Goal: Communication & Community: Answer question/provide support

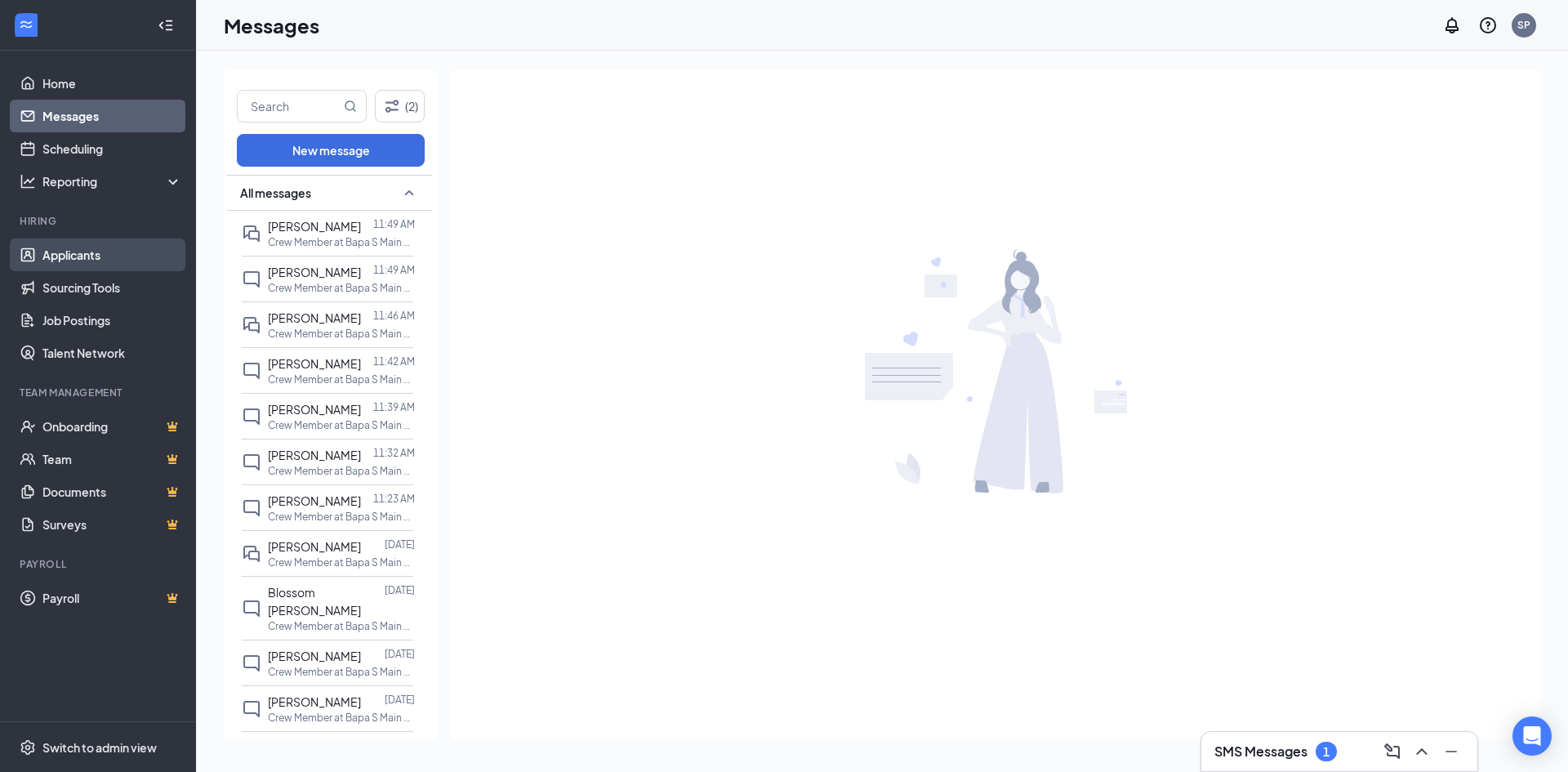
click at [127, 271] on link "Applicants" at bounding box center [111, 254] width 139 height 33
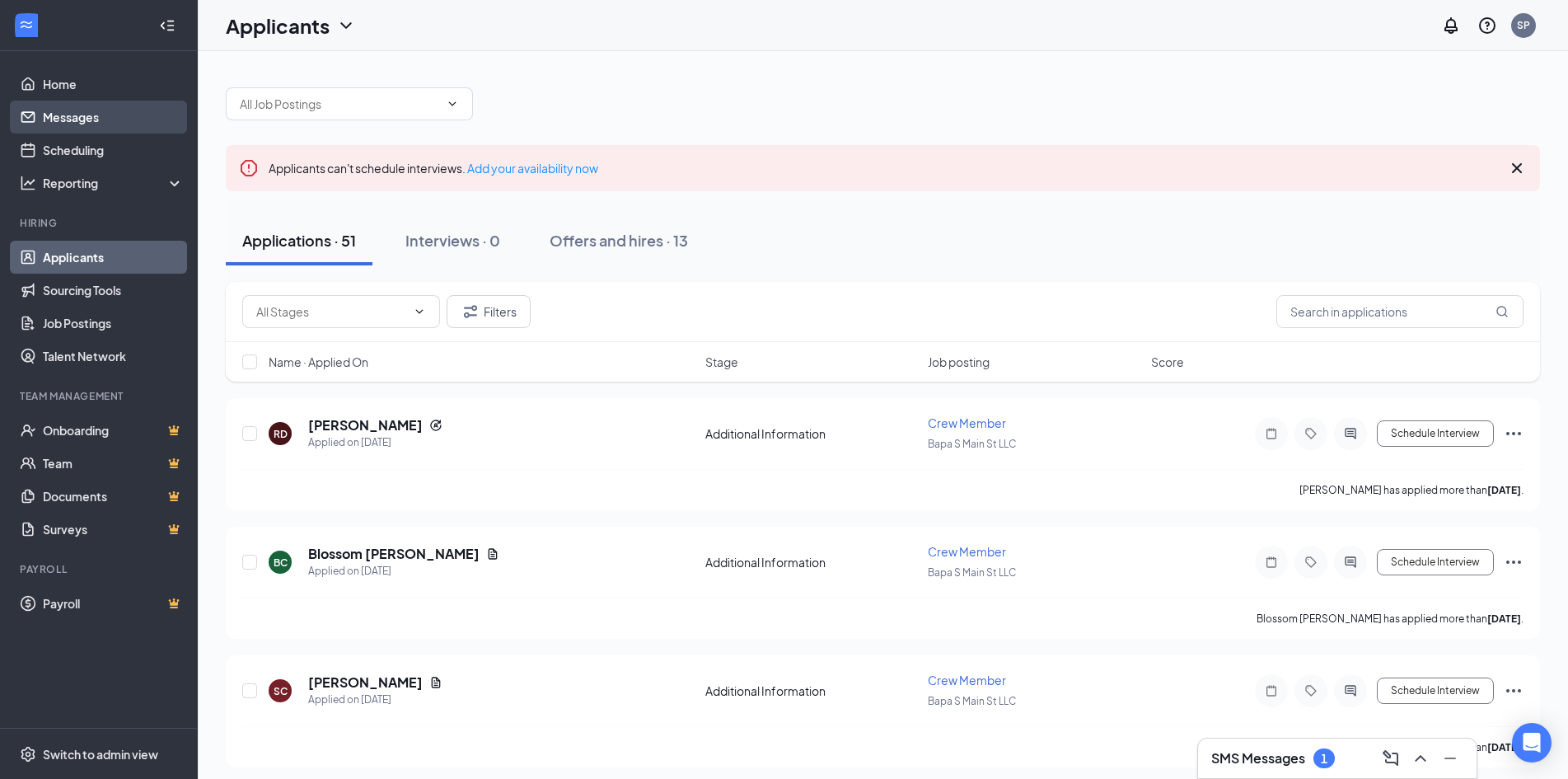
click at [140, 116] on link "Messages" at bounding box center [112, 117] width 140 height 33
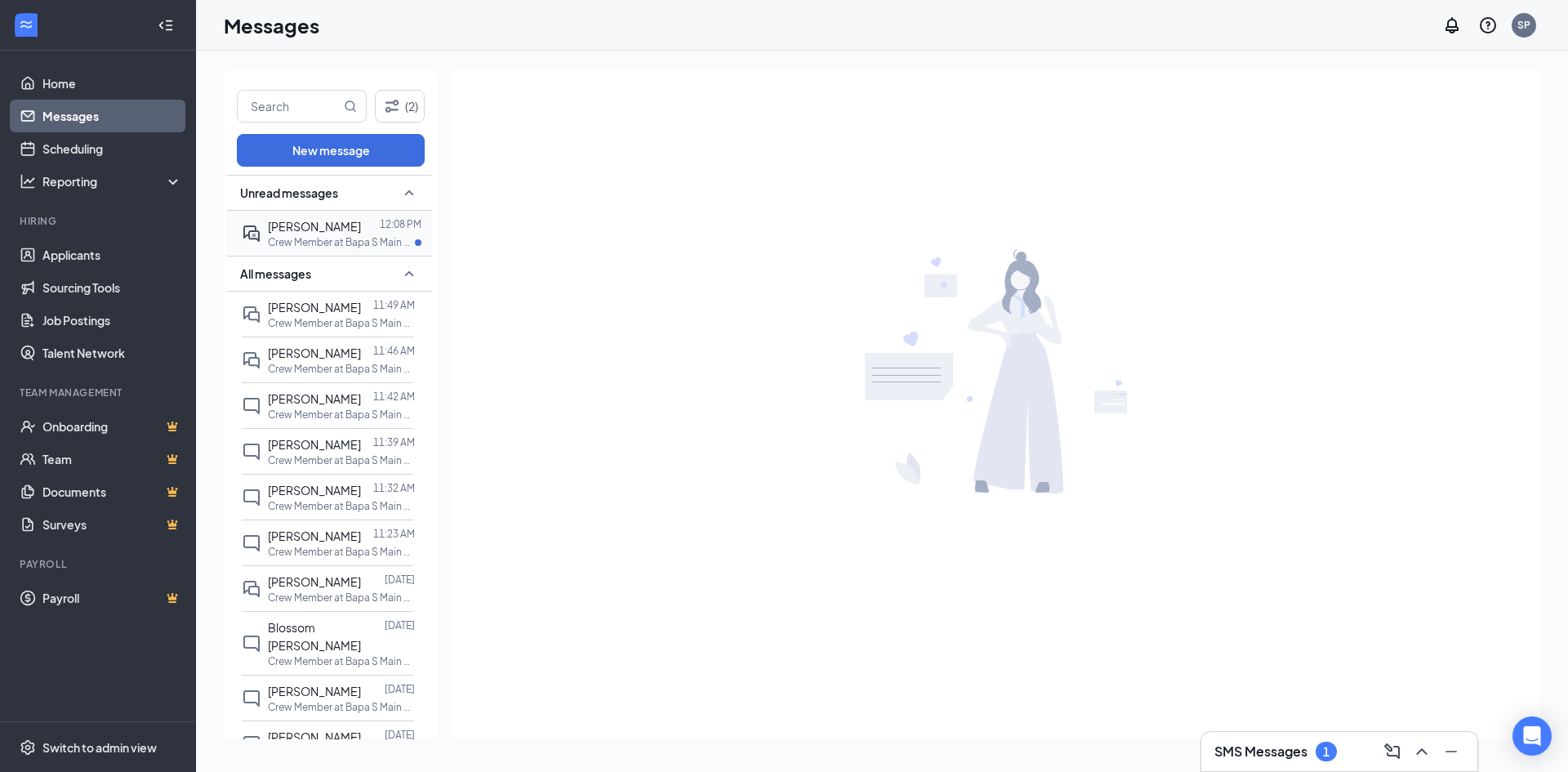
click at [334, 238] on p "Crew Member at Bapa S Main St LLC" at bounding box center [341, 242] width 147 height 13
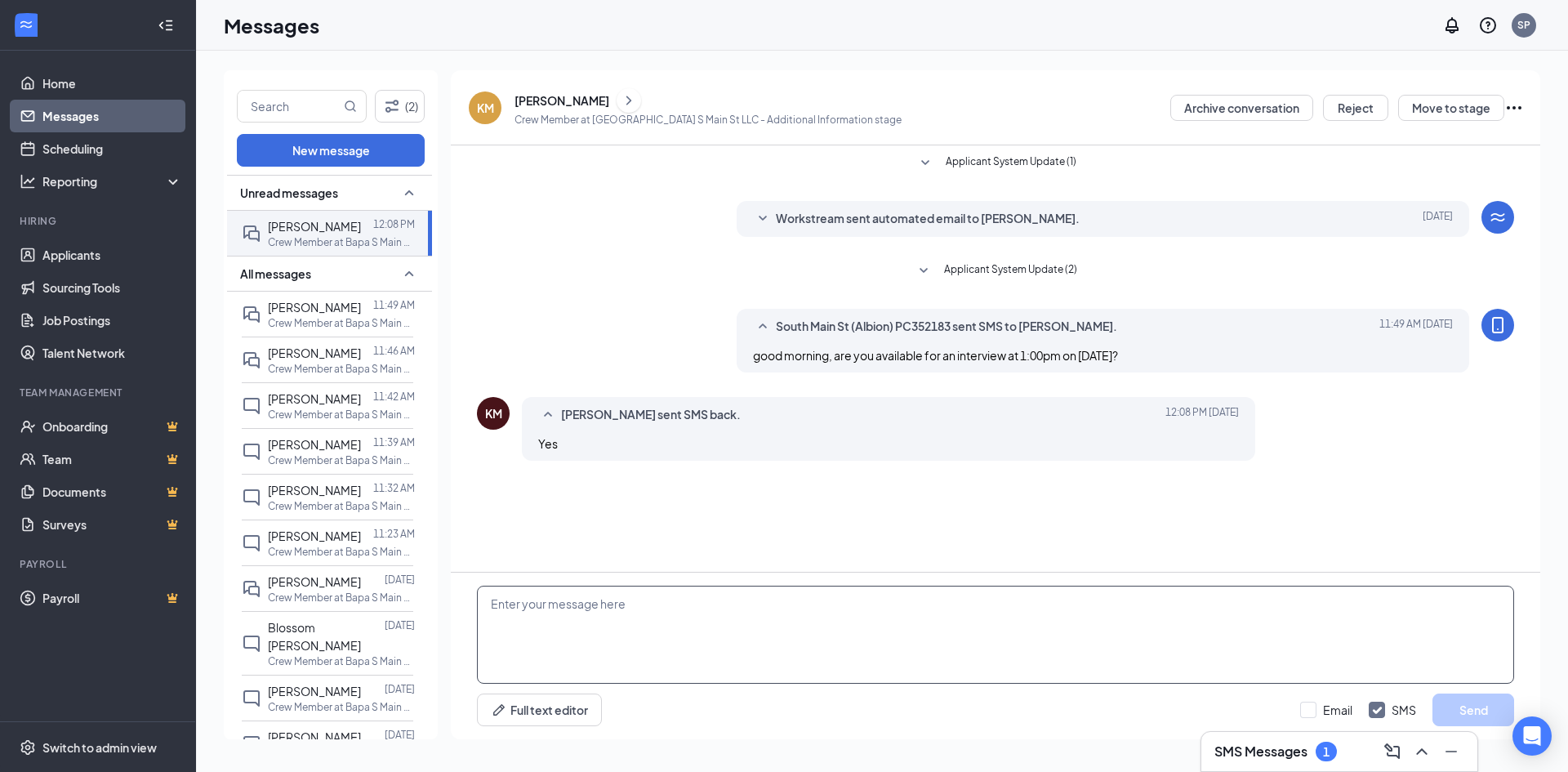
click at [771, 608] on textarea at bounding box center [996, 635] width 1037 height 98
type textarea "okay, sounds great see you then!"
click at [1482, 715] on button "Send" at bounding box center [1473, 710] width 82 height 33
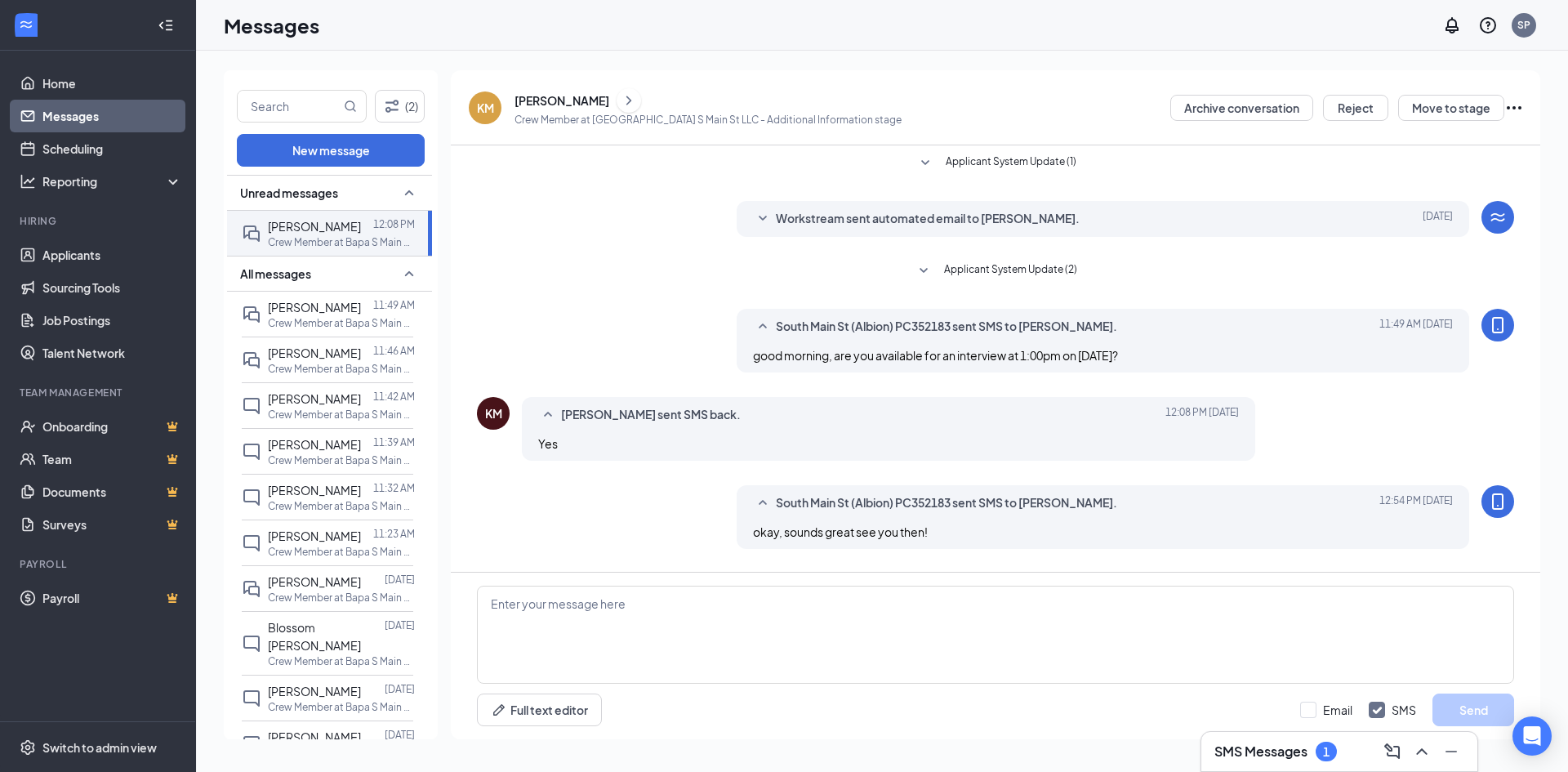
click at [346, 194] on div "Unread messages" at bounding box center [330, 192] width 205 height 36
click at [143, 110] on link "Messages" at bounding box center [111, 116] width 139 height 33
click at [115, 262] on link "Applicants" at bounding box center [111, 254] width 139 height 33
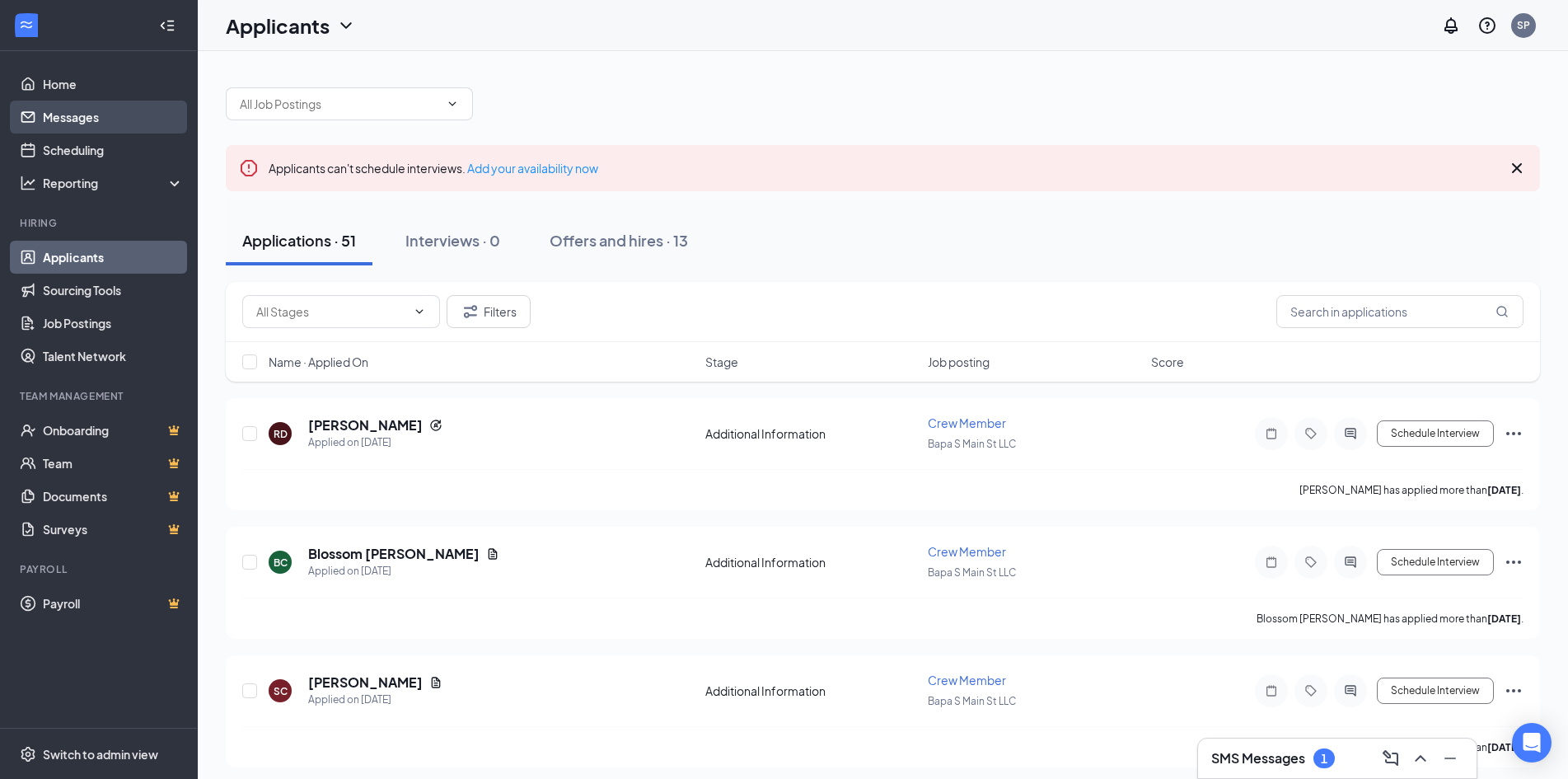
click at [89, 125] on link "Messages" at bounding box center [112, 117] width 140 height 33
